Goal: Find specific page/section

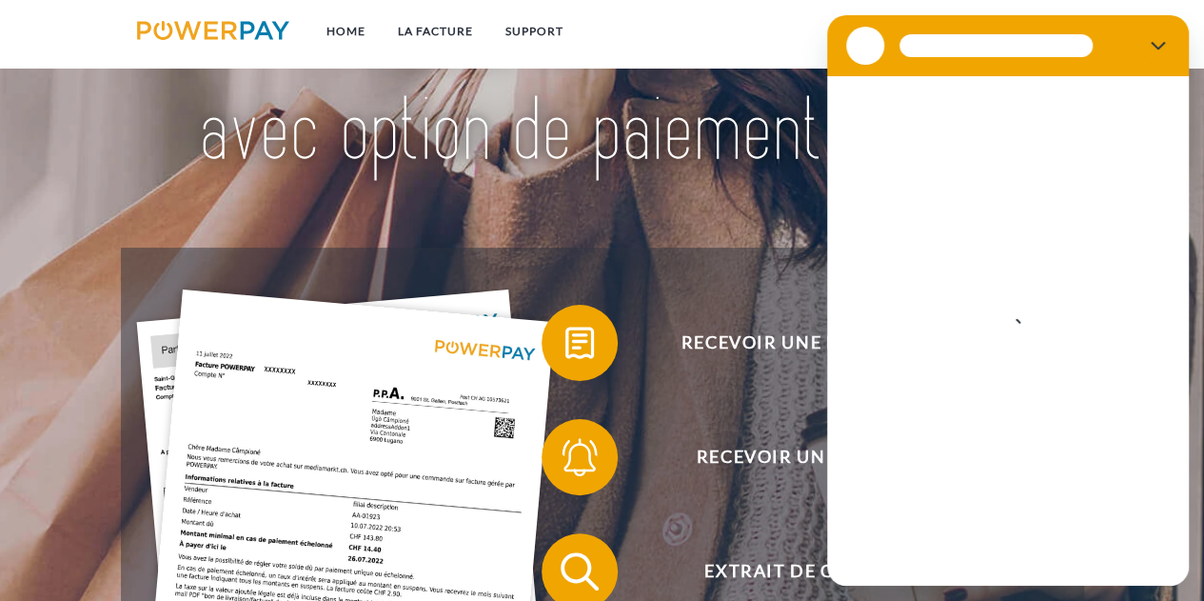
scroll to position [162, 0]
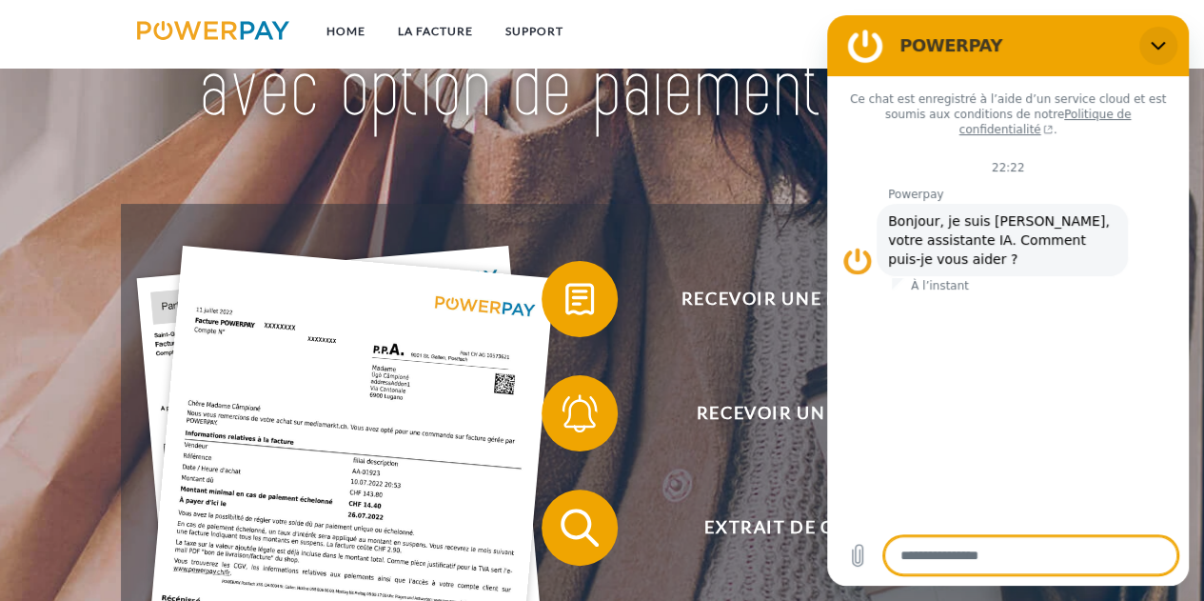
click at [1155, 46] on icon "Fermer" at bounding box center [1158, 46] width 14 height 9
type textarea "*"
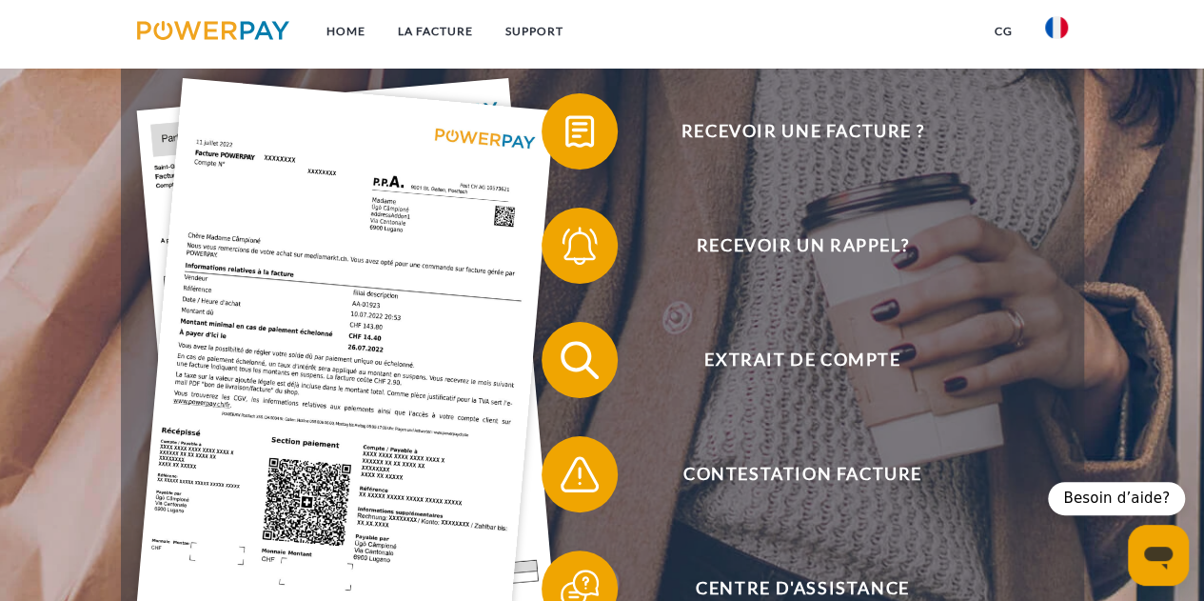
scroll to position [331, 0]
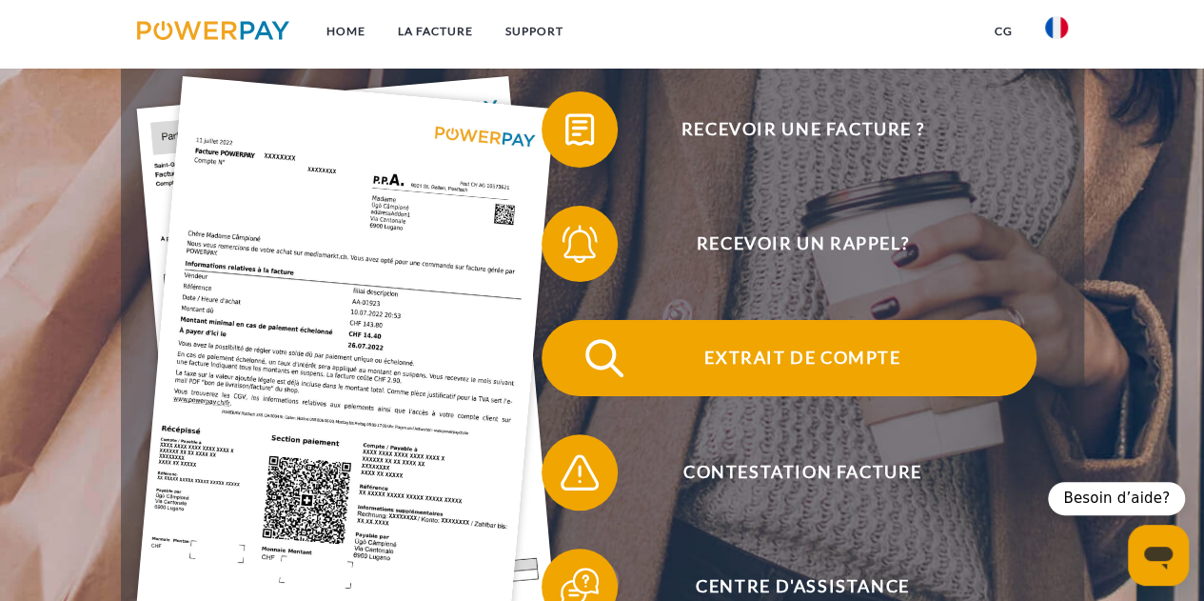
click at [857, 364] on span "Extrait de compte" at bounding box center [802, 358] width 466 height 76
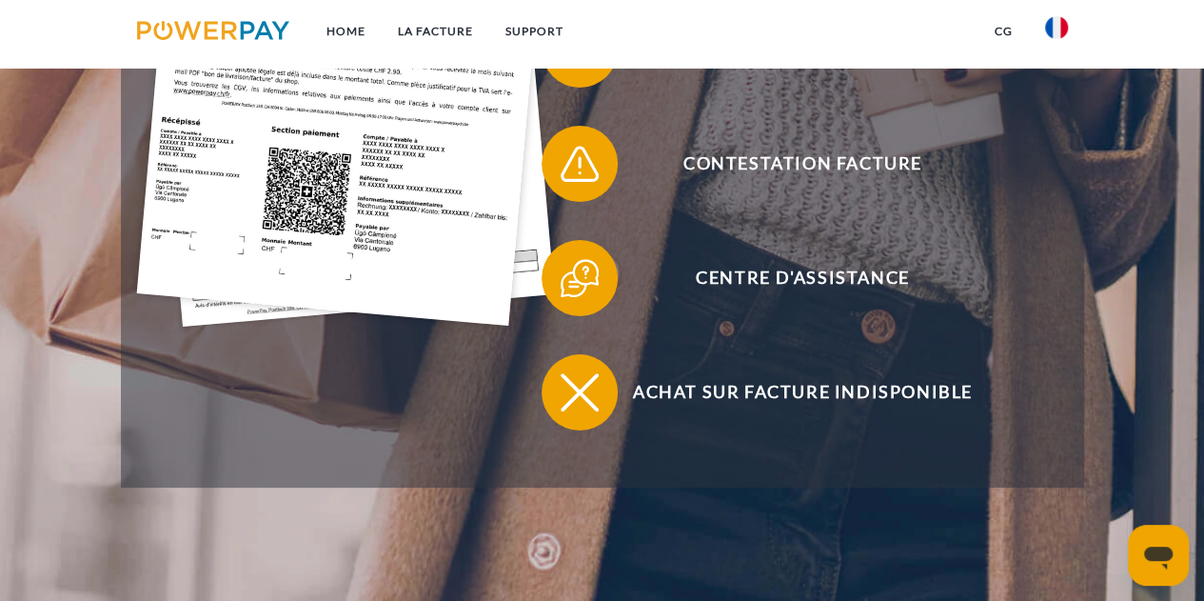
scroll to position [479, 0]
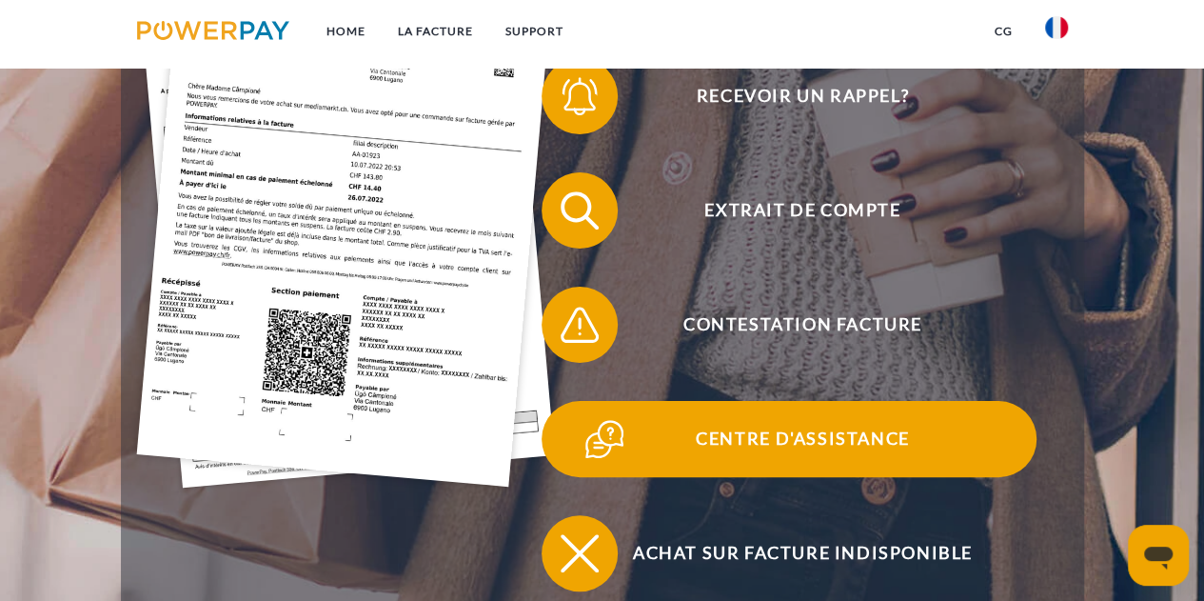
click at [600, 438] on img at bounding box center [605, 439] width 48 height 48
